Goal: Task Accomplishment & Management: Manage account settings

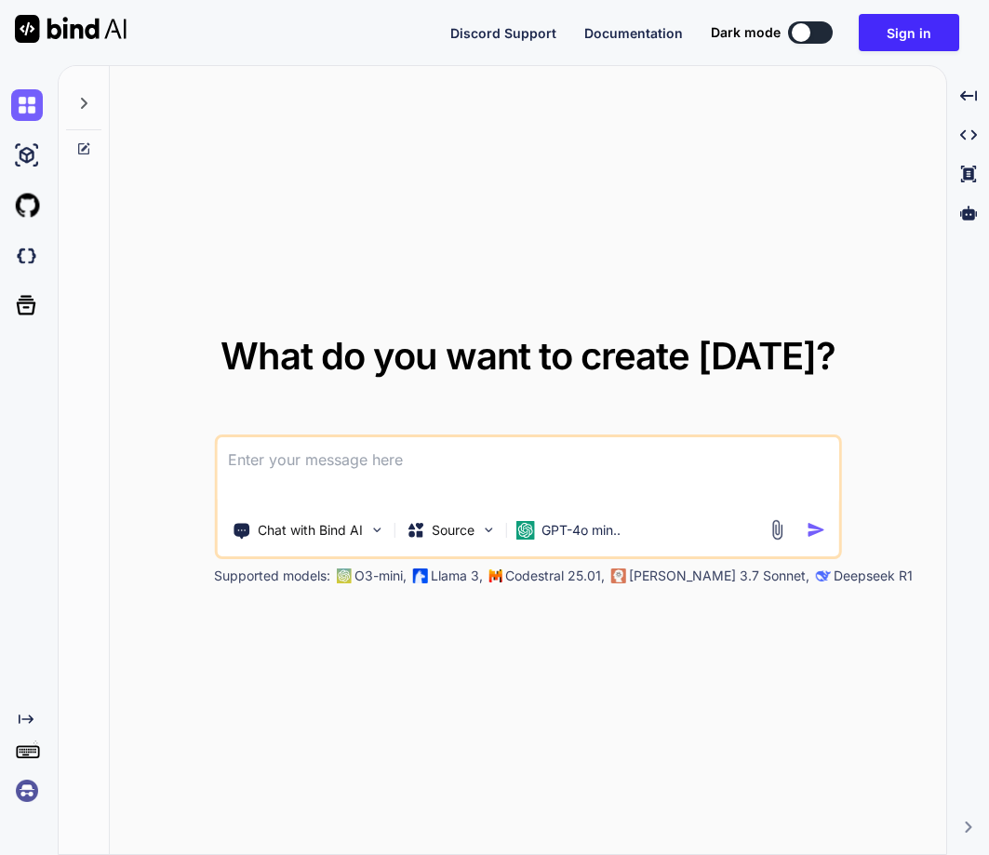
click at [30, 784] on img at bounding box center [27, 791] width 32 height 32
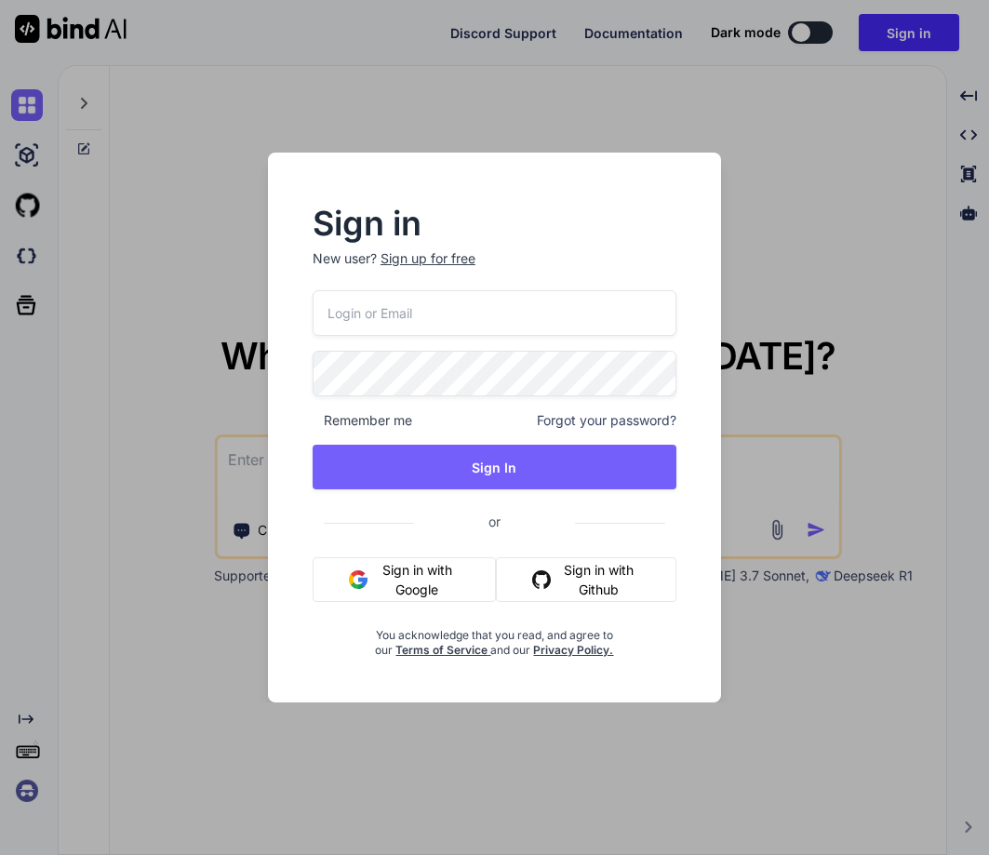
click at [474, 335] on input "email" at bounding box center [495, 313] width 364 height 46
paste input "inseiong@gmail.com"
type input "inseiong@gmail.com"
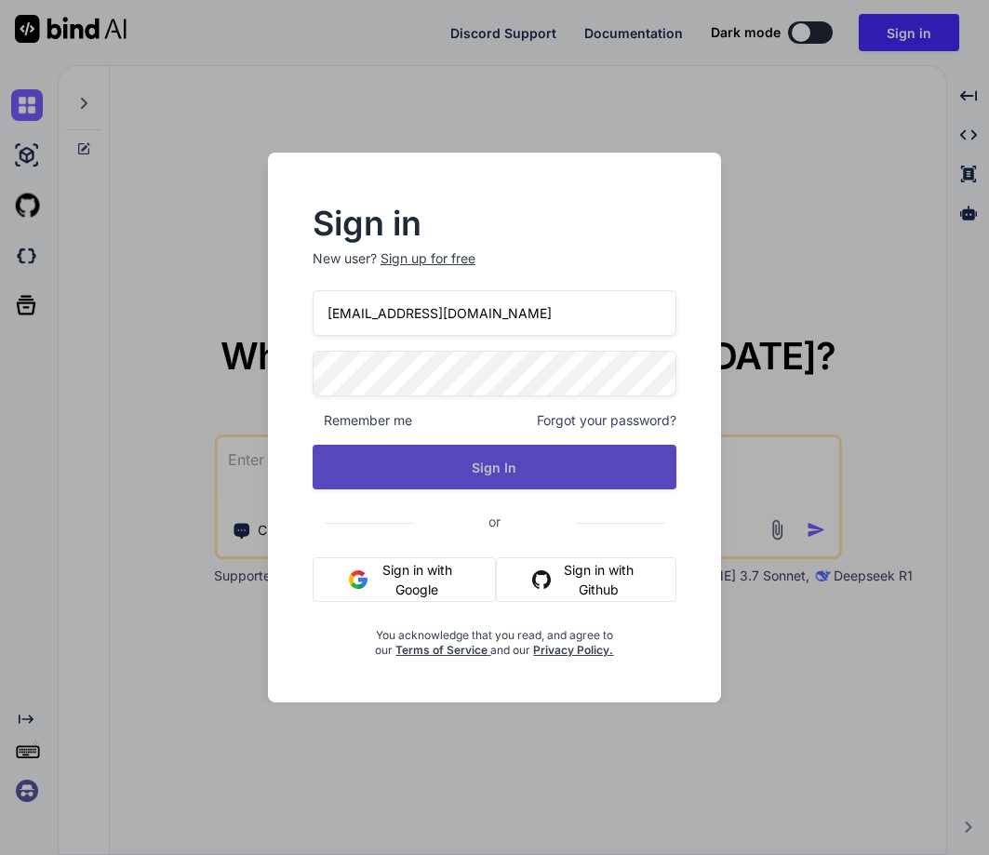
click at [461, 471] on button "Sign In" at bounding box center [495, 467] width 364 height 45
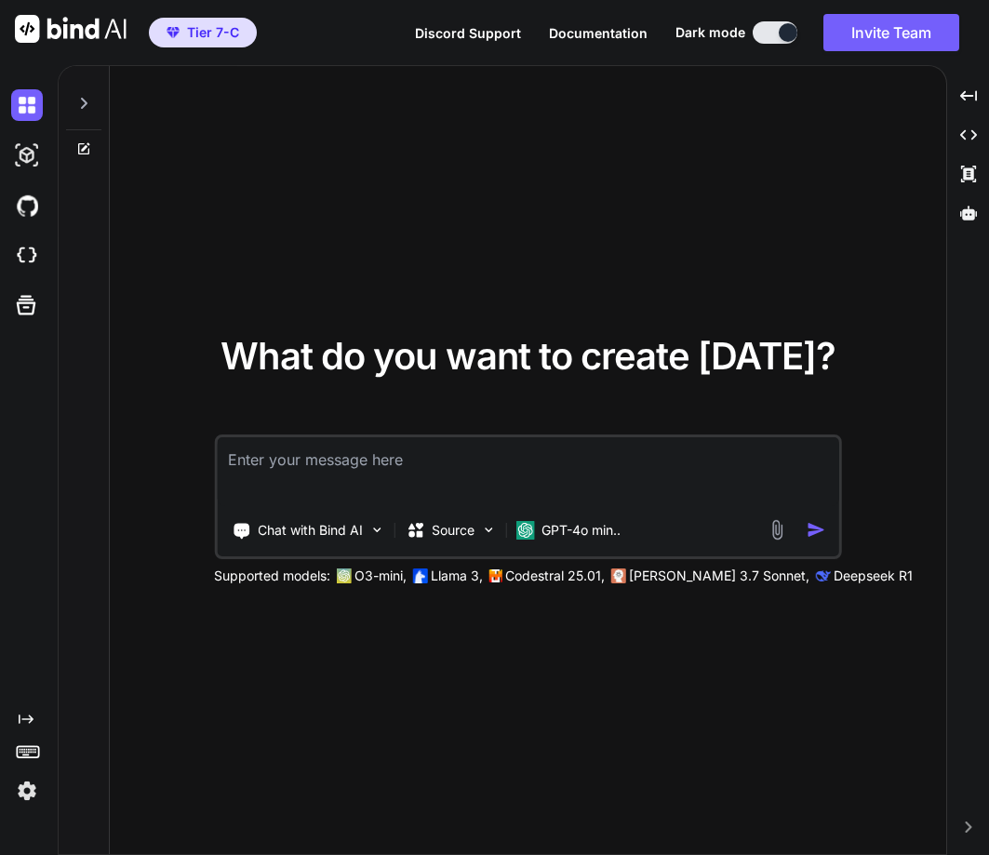
click at [34, 777] on img at bounding box center [27, 791] width 32 height 32
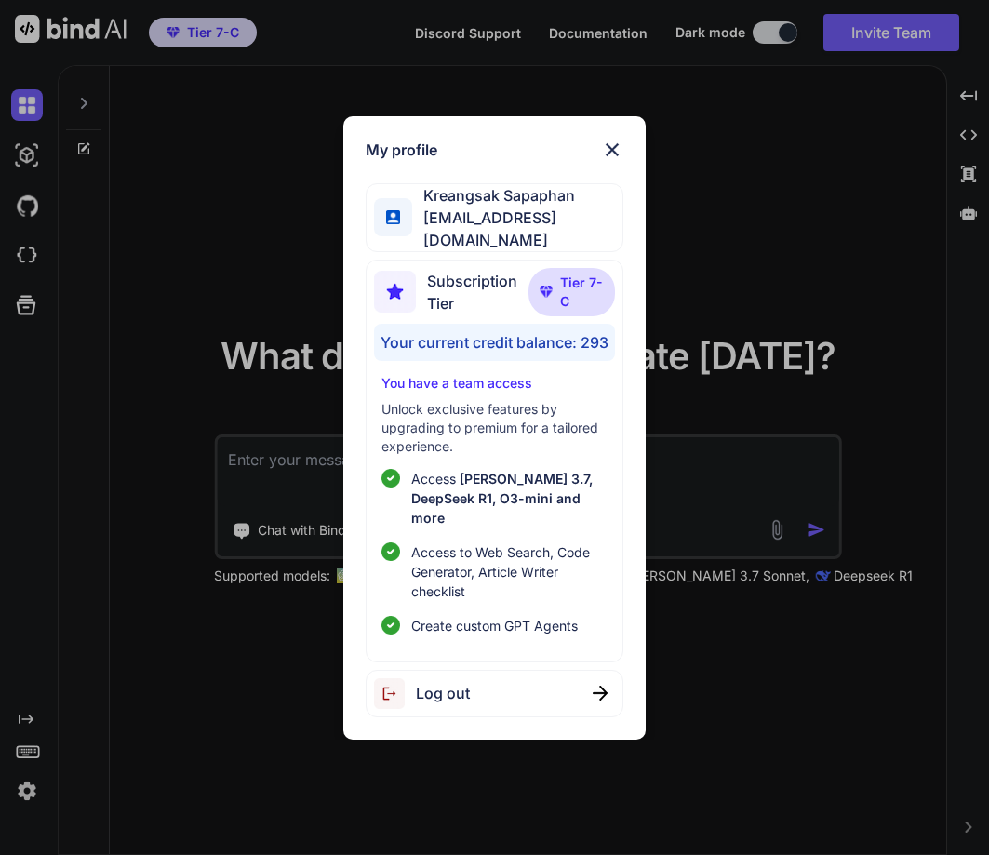
click at [234, 351] on div "My profile Kreangsak Sapaphan inseiong@gmail.com Subscription Tier Tier 7-C You…" at bounding box center [494, 427] width 989 height 855
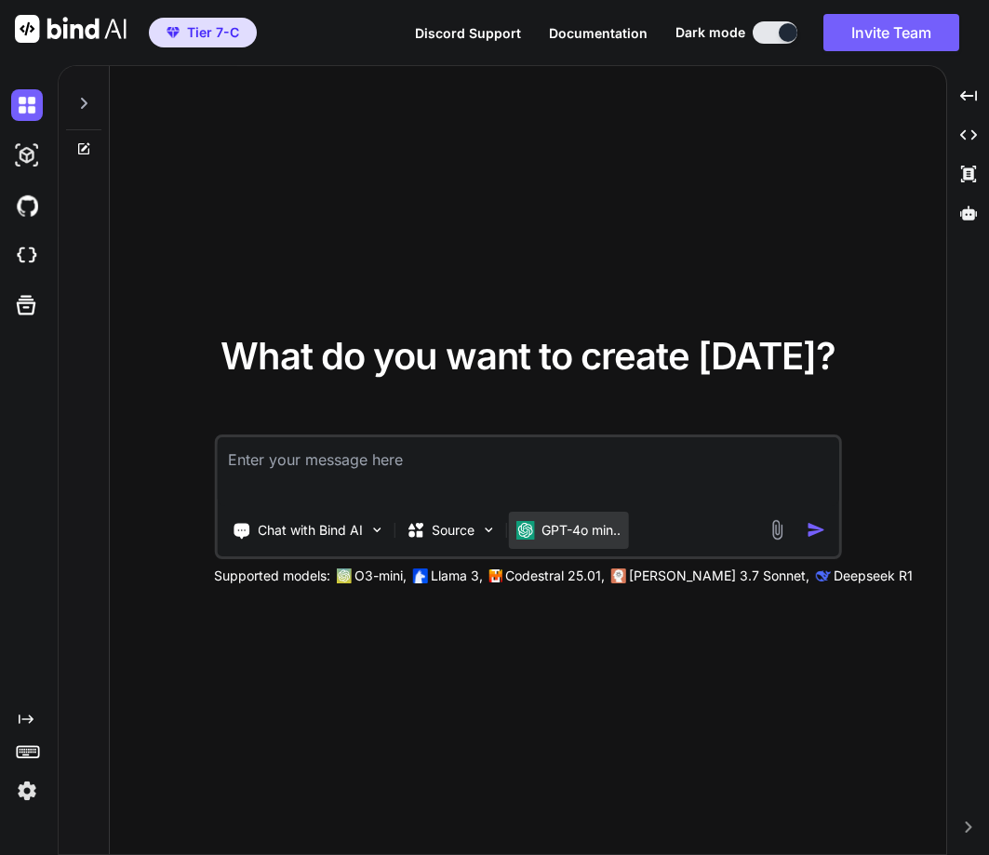
click at [560, 524] on p "GPT-4o min.." at bounding box center [580, 530] width 79 height 19
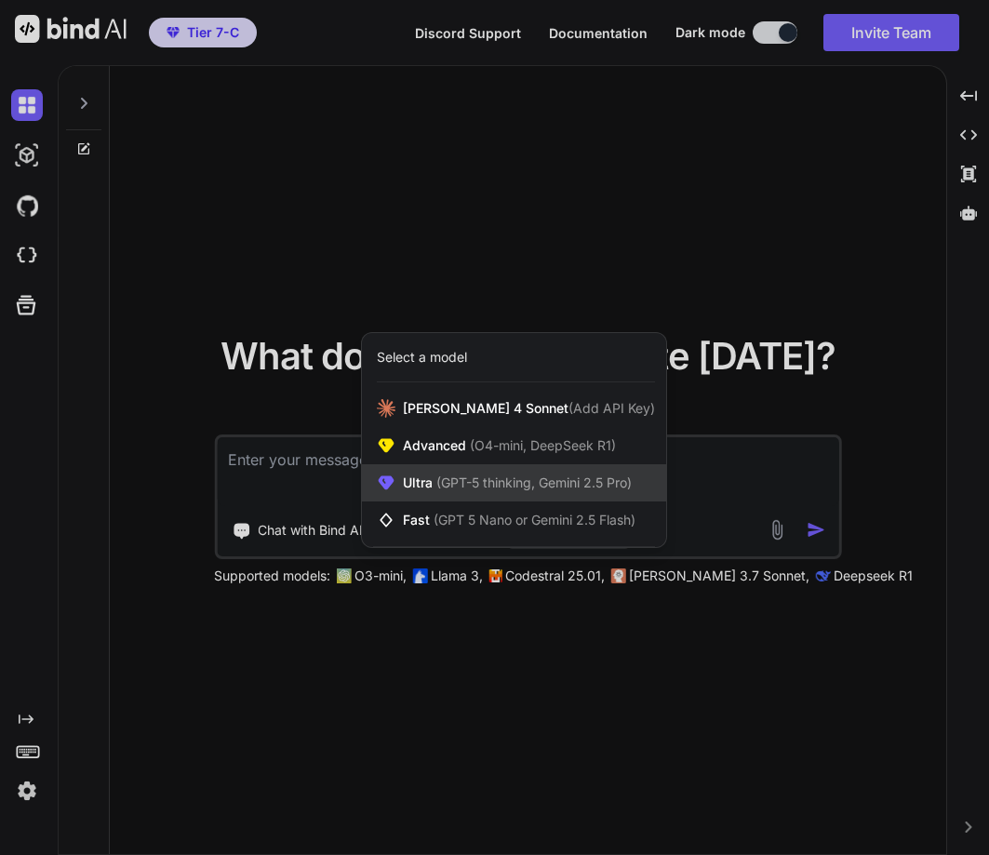
click at [532, 466] on div "Ultra (GPT-5 thinking, Gemini 2.5 Pro)" at bounding box center [514, 482] width 304 height 37
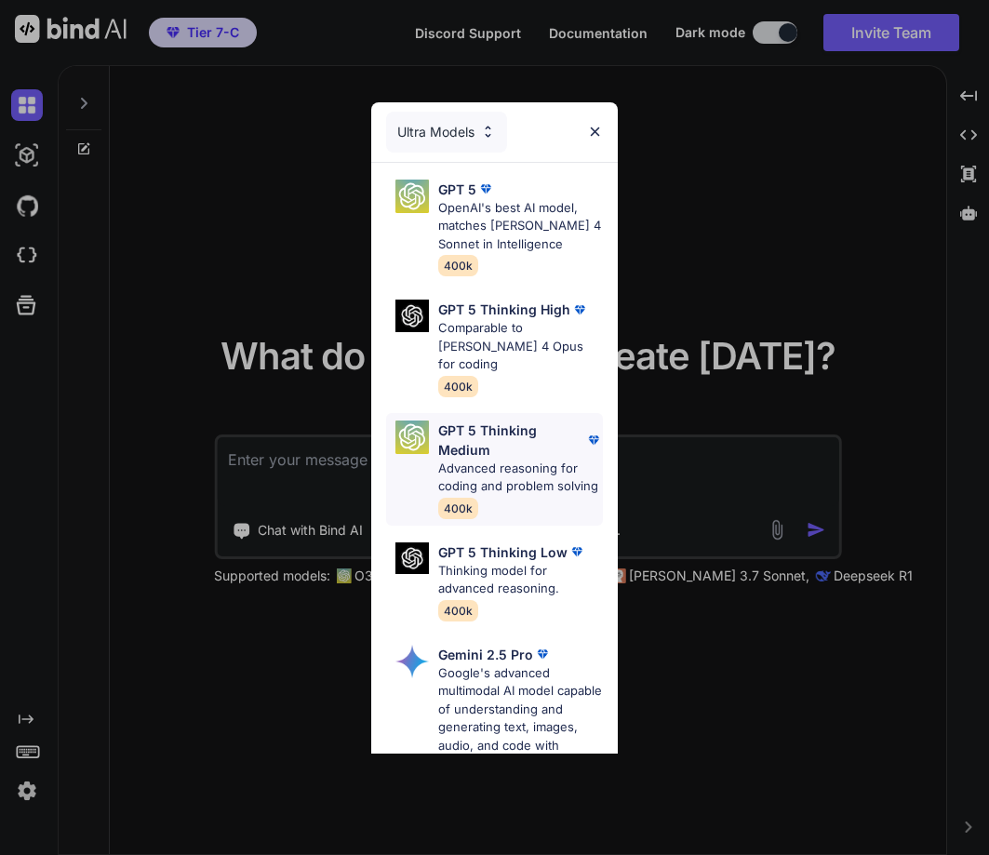
click at [466, 460] on p "Advanced reasoning for coding and problem solving" at bounding box center [521, 478] width 166 height 36
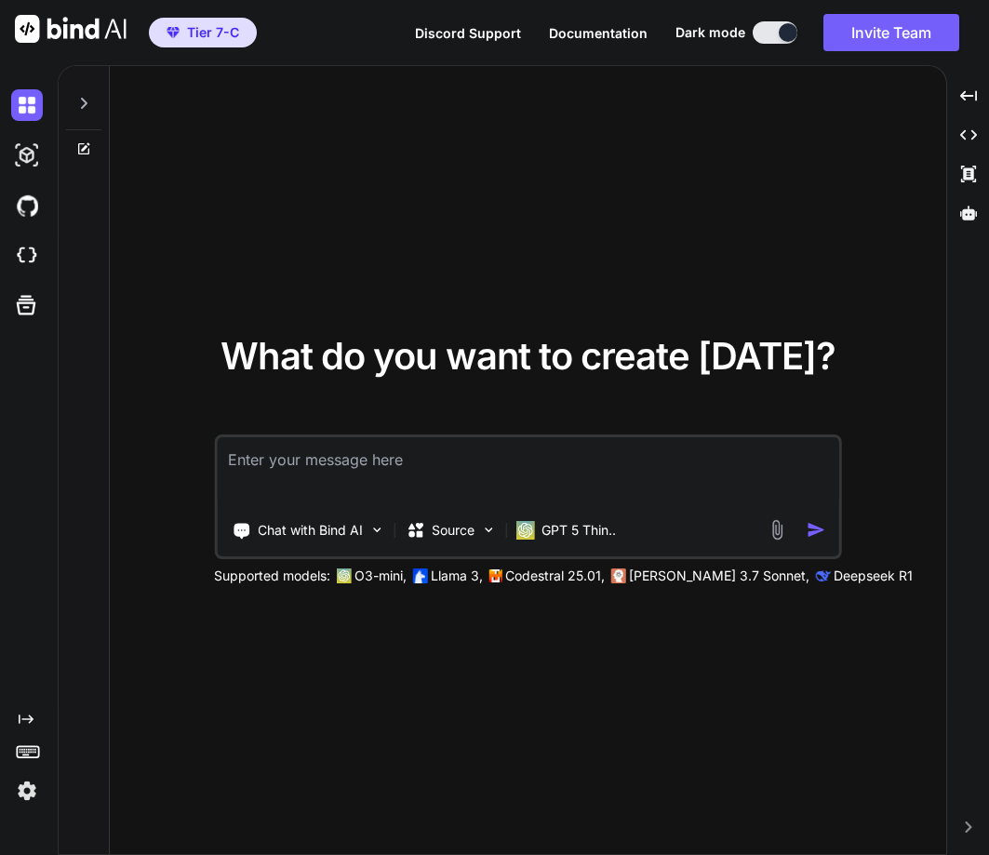
click at [358, 474] on textarea at bounding box center [527, 471] width 621 height 69
type textarea "hey"
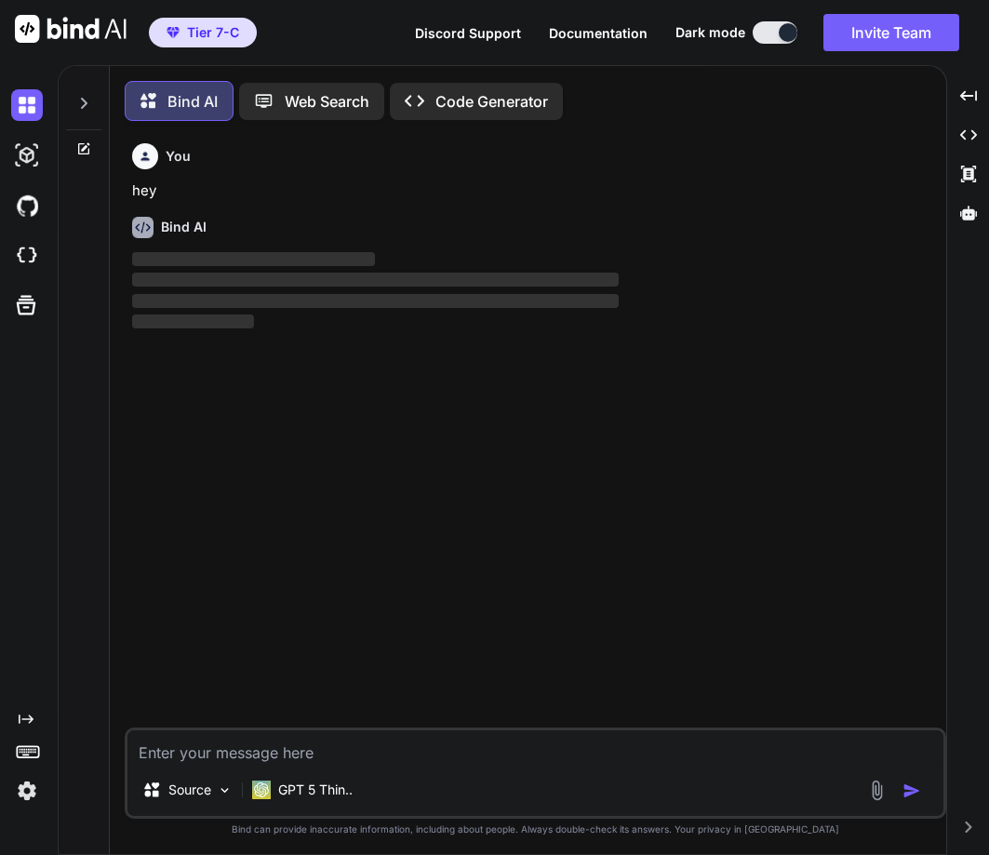
scroll to position [9, 0]
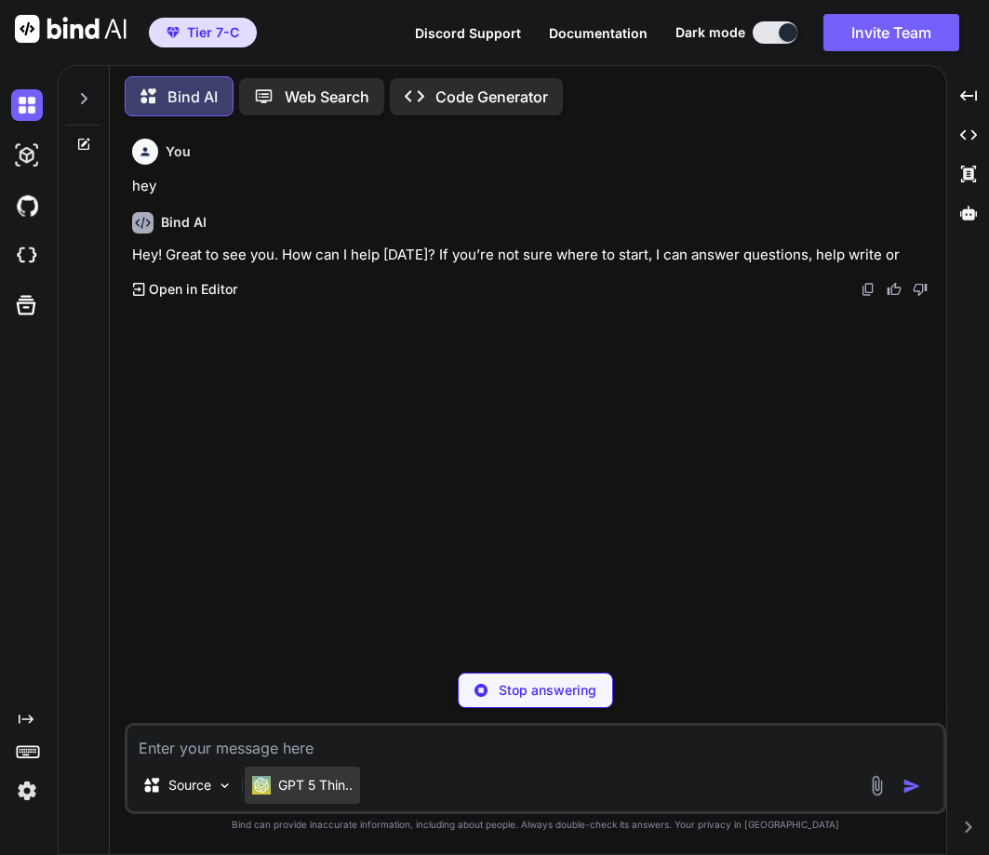
click at [302, 780] on p "GPT 5 Thin.." at bounding box center [315, 785] width 74 height 19
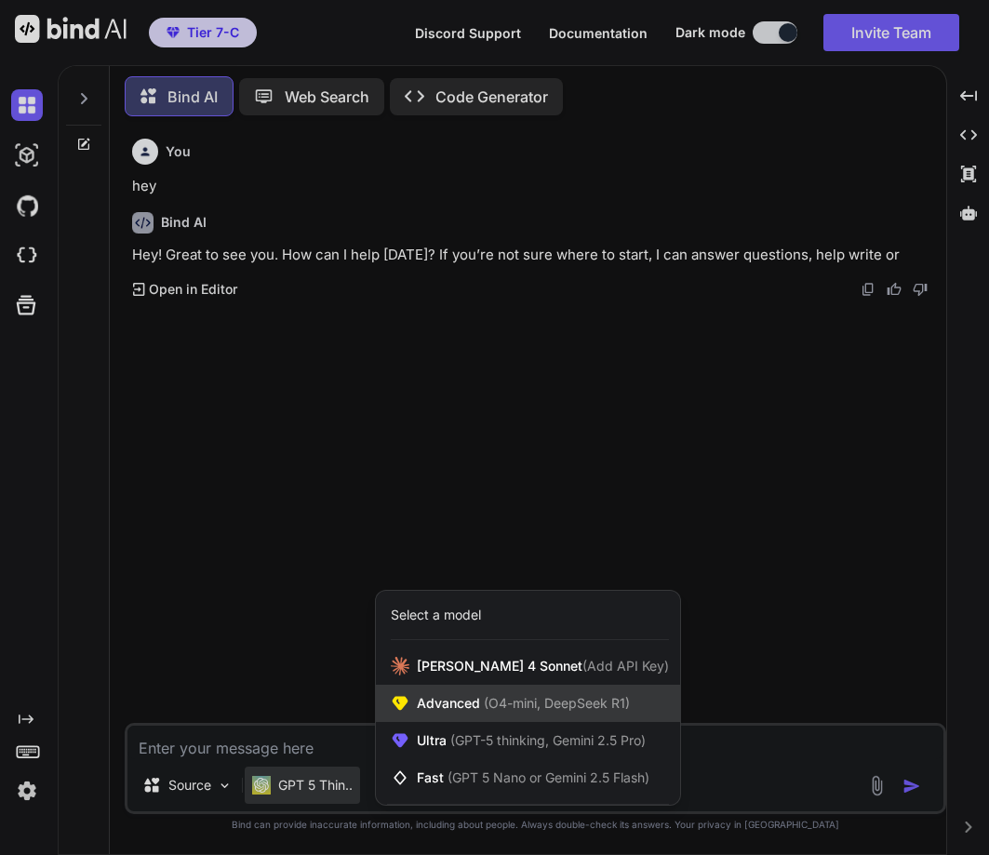
click at [491, 715] on div "Advanced (O4-mini, DeepSeek R1)" at bounding box center [528, 703] width 304 height 37
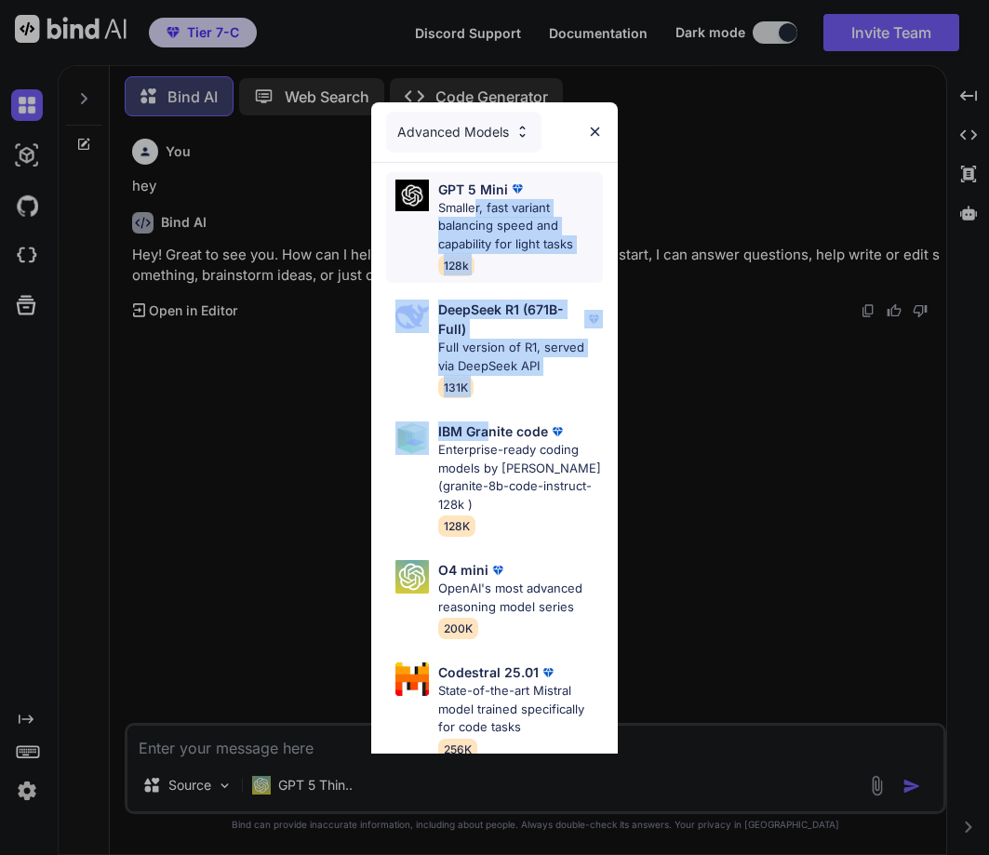
drag, startPoint x: 488, startPoint y: 427, endPoint x: 473, endPoint y: 191, distance: 236.8
click at [473, 191] on div "GPT 5 Mini Smaller, fast variant balancing speed and capability for light tasks…" at bounding box center [494, 465] width 247 height 604
click at [473, 191] on p "GPT 5 Mini" at bounding box center [473, 190] width 70 height 20
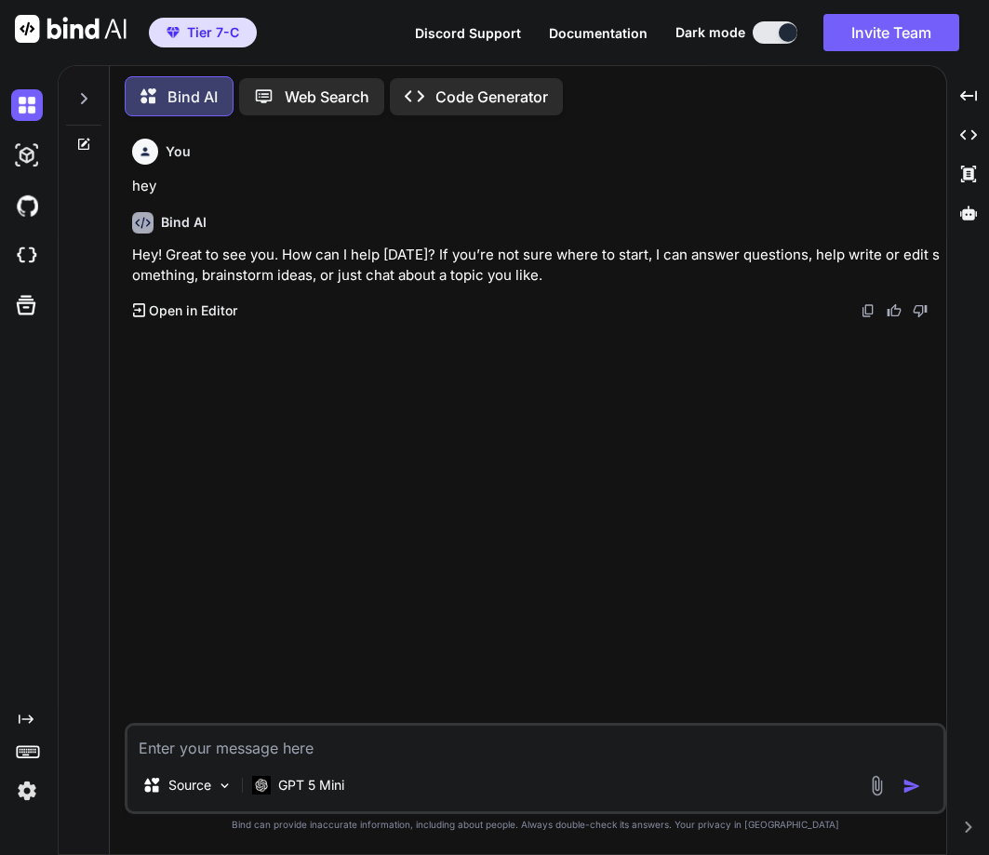
click at [194, 733] on textarea at bounding box center [535, 742] width 816 height 33
type textarea "hy"
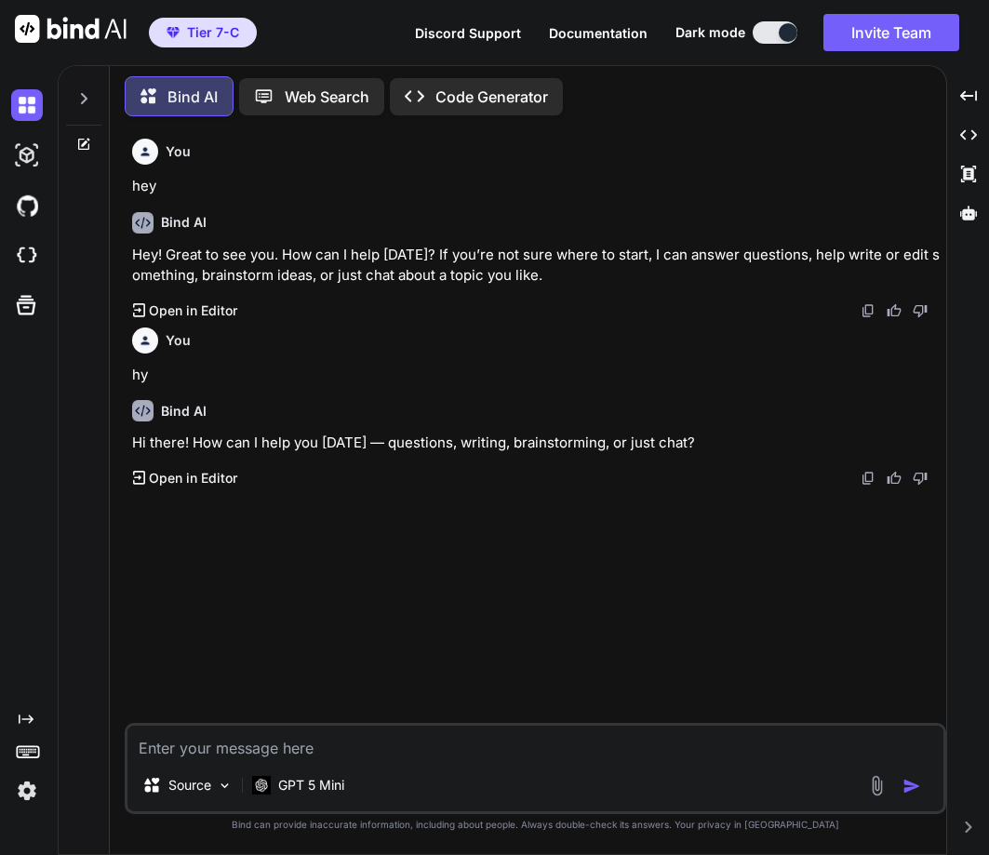
click at [76, 97] on icon at bounding box center [83, 98] width 15 height 15
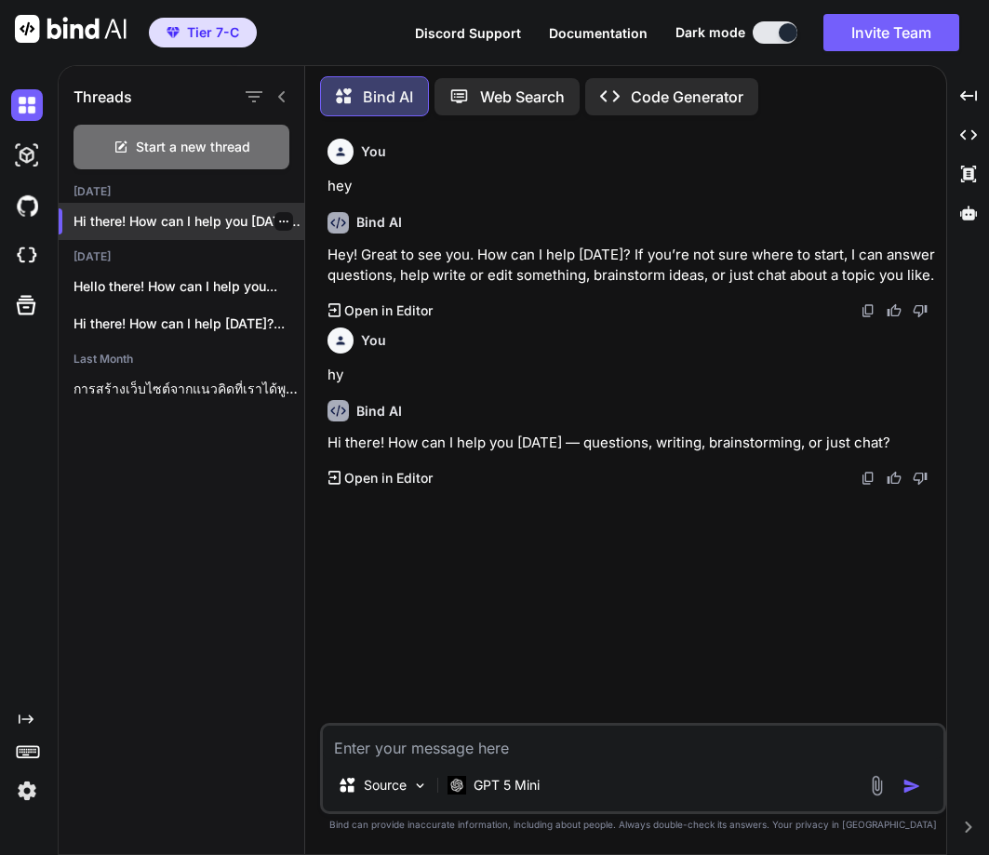
click at [278, 216] on icon "button" at bounding box center [283, 221] width 11 height 11
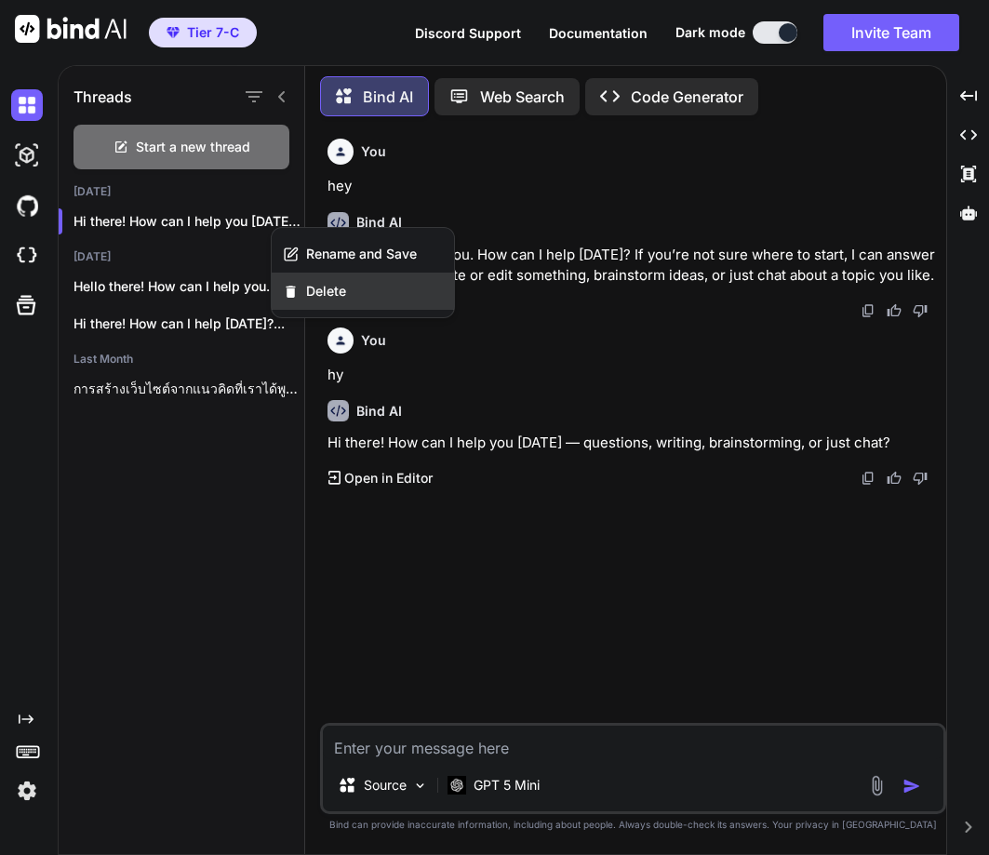
click at [344, 289] on span "Delete" at bounding box center [326, 291] width 40 height 19
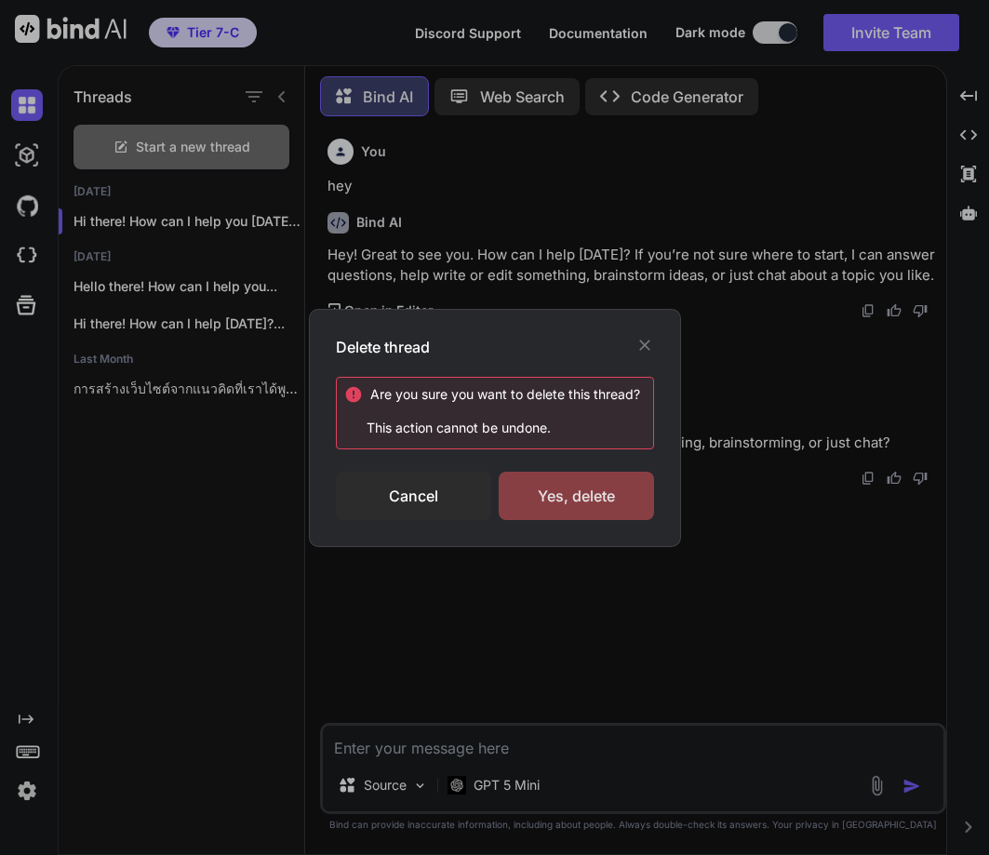
click at [564, 484] on div "Yes, delete" at bounding box center [576, 496] width 155 height 48
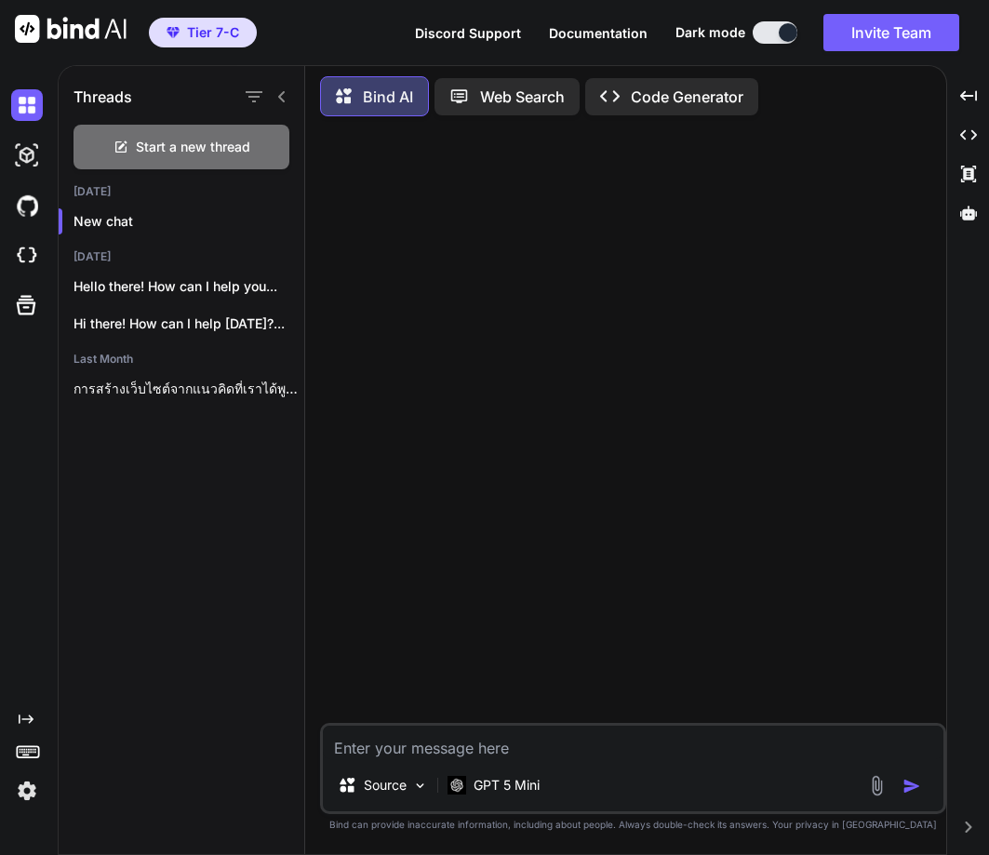
click at [498, 480] on div at bounding box center [635, 427] width 622 height 592
click at [541, 505] on div at bounding box center [635, 427] width 622 height 592
click at [20, 789] on img at bounding box center [27, 791] width 32 height 32
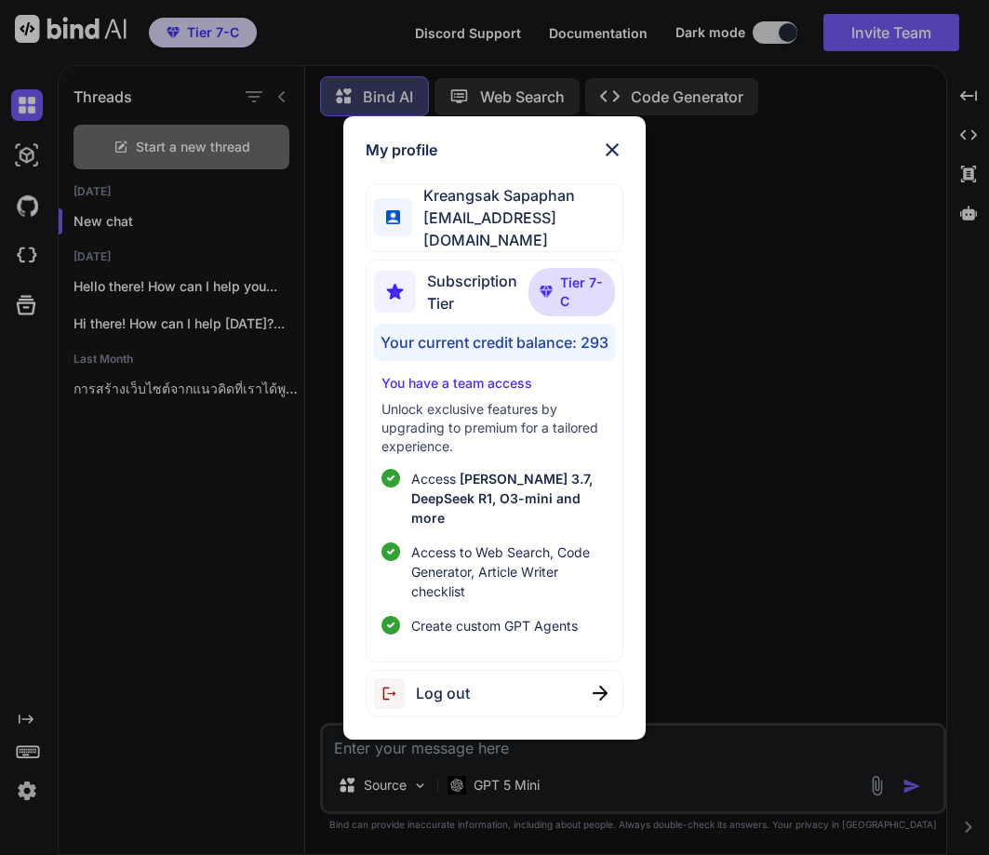
click at [458, 678] on div "Log out" at bounding box center [422, 693] width 96 height 31
